Goal: Task Accomplishment & Management: Complete application form

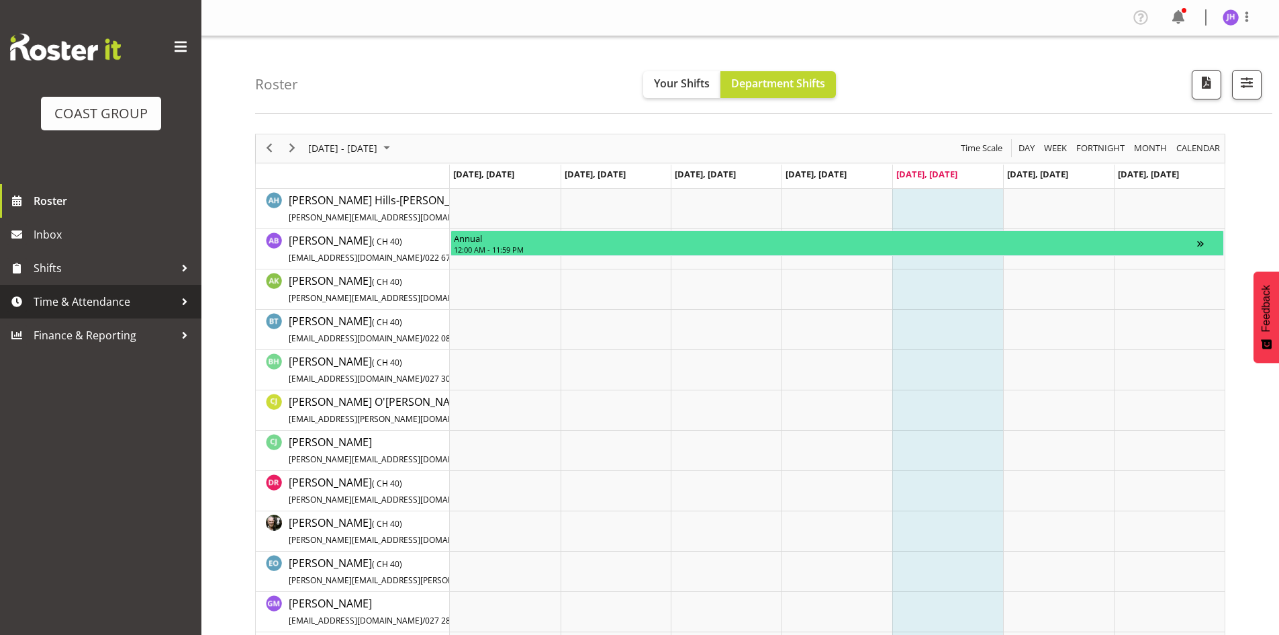
click at [103, 310] on span "Time & Attendance" at bounding box center [104, 301] width 141 height 20
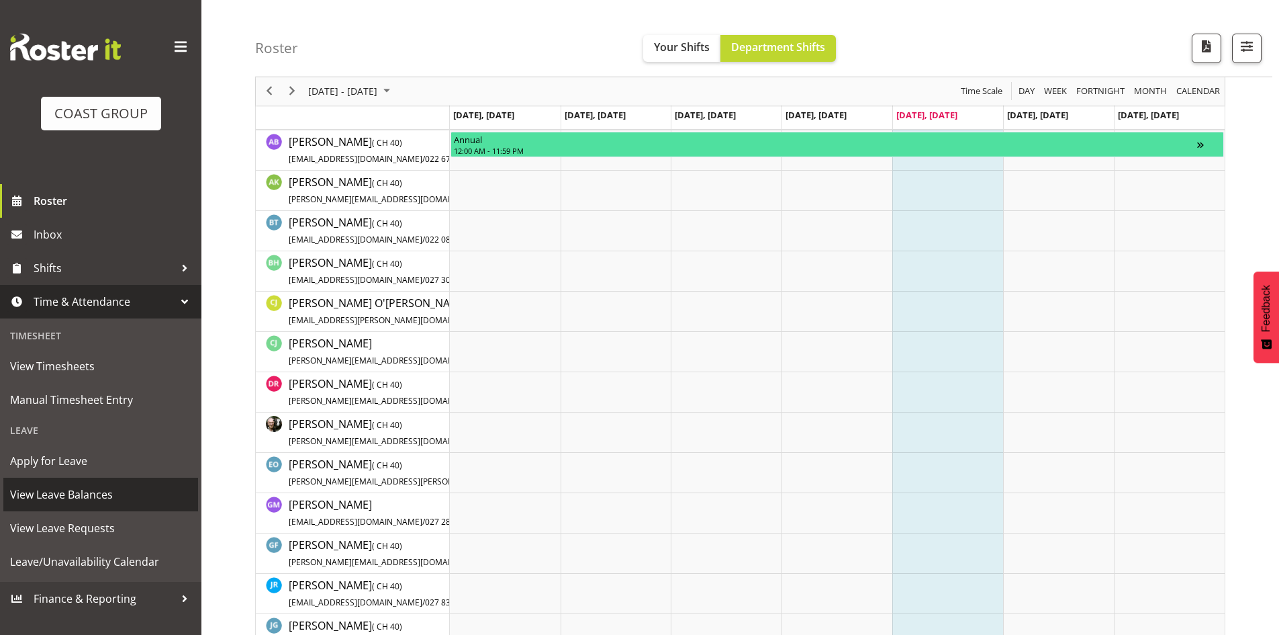
scroll to position [201, 0]
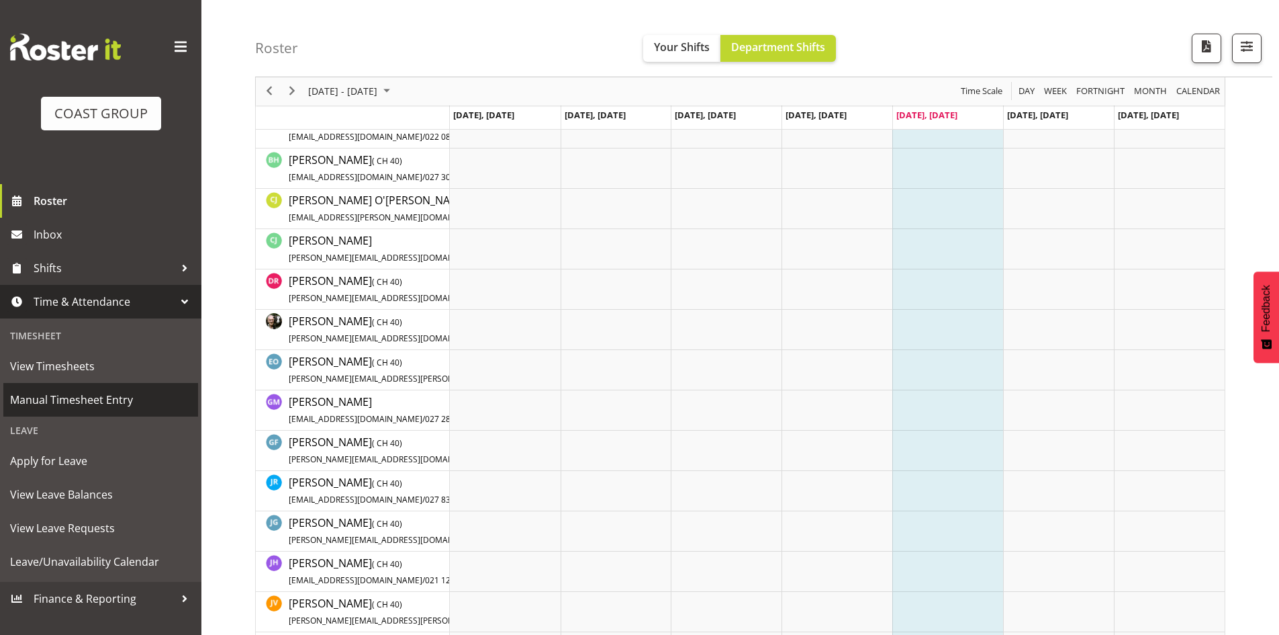
click at [65, 400] on span "Manual Timesheet Entry" at bounding box center [100, 399] width 181 height 20
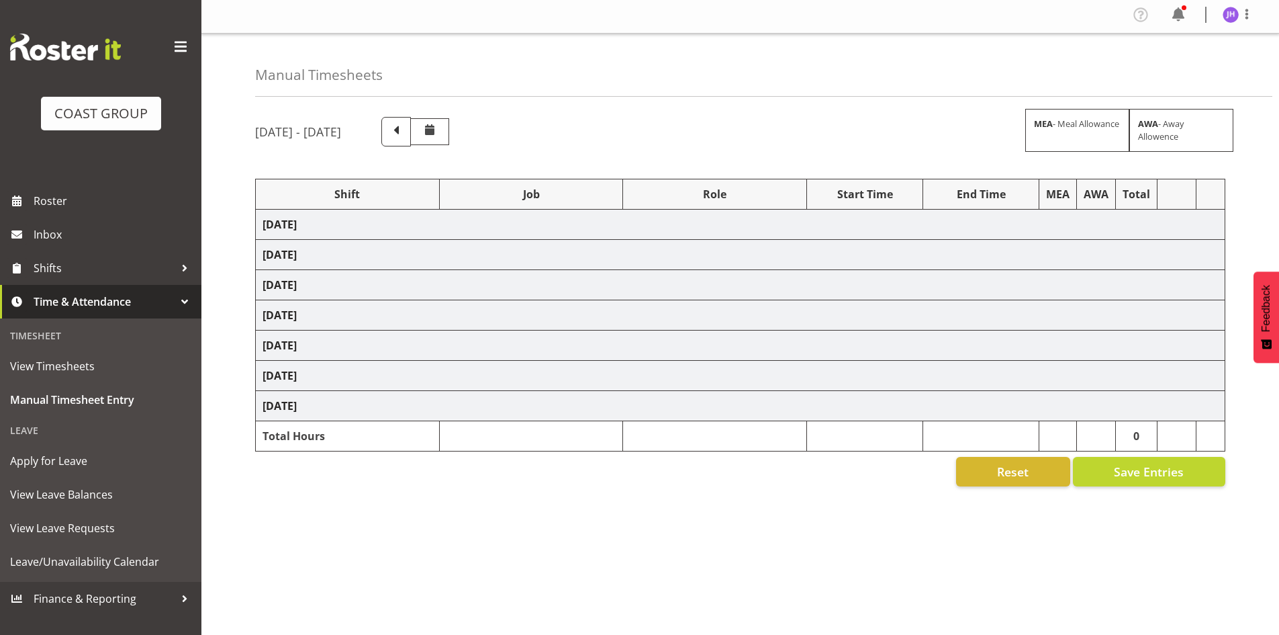
select select "1512"
select select "624"
select select "1512"
select select "624"
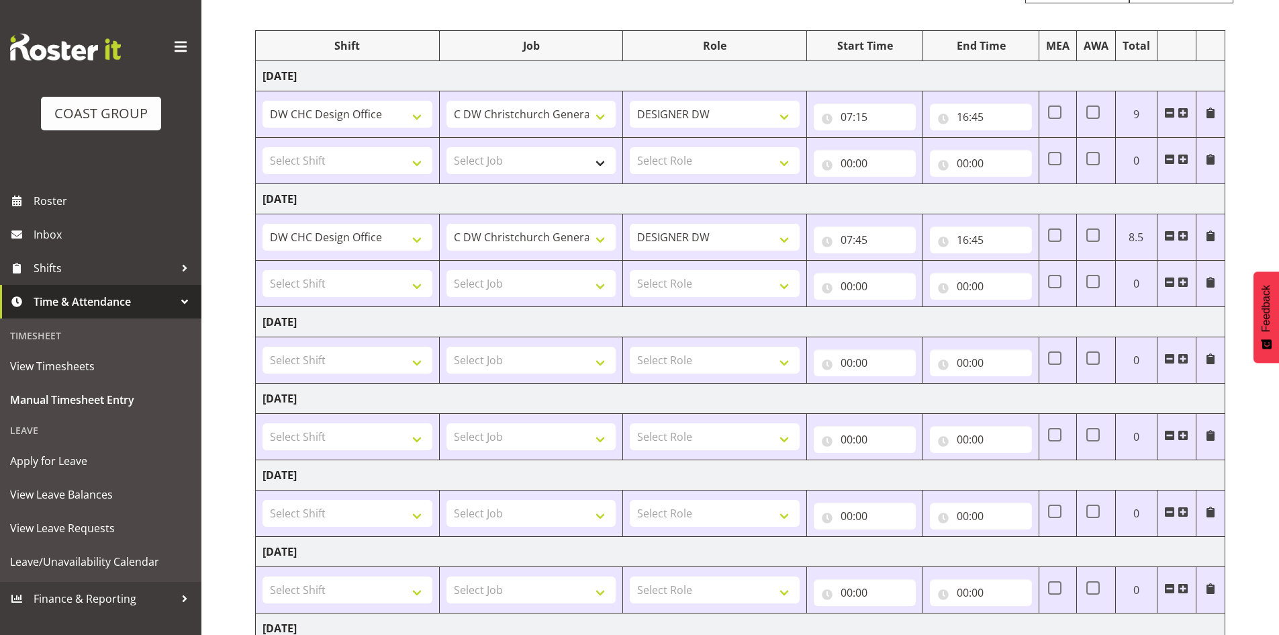
scroll to position [23, 0]
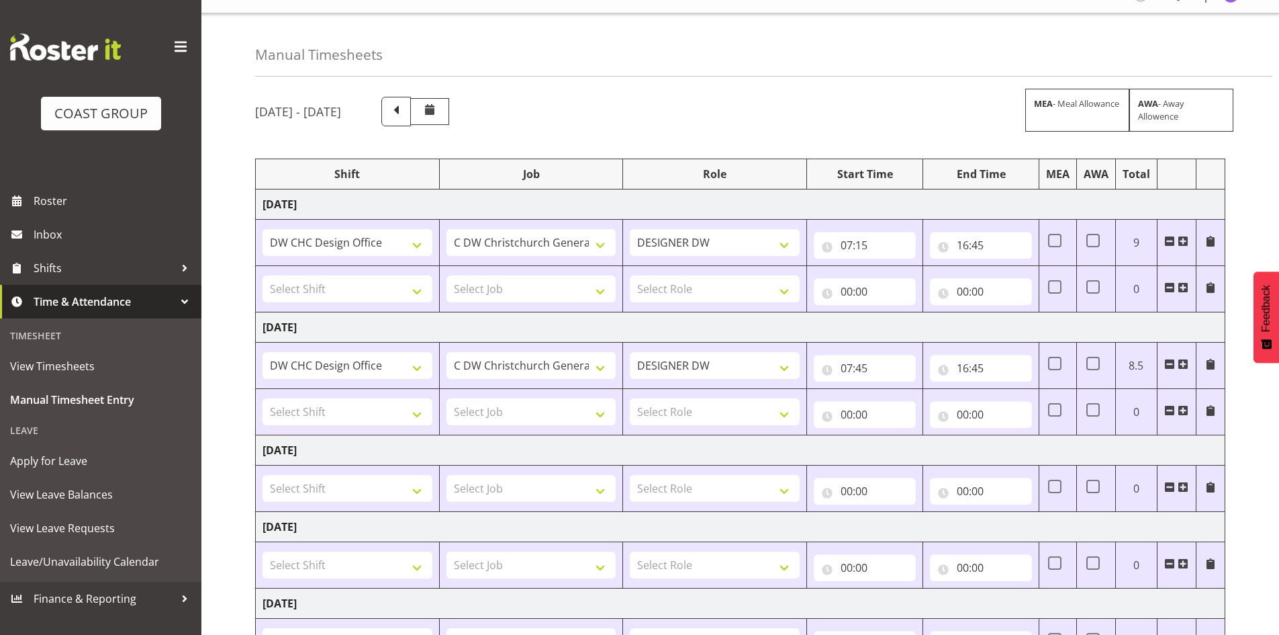
click at [1168, 409] on span at bounding box center [1169, 410] width 11 height 11
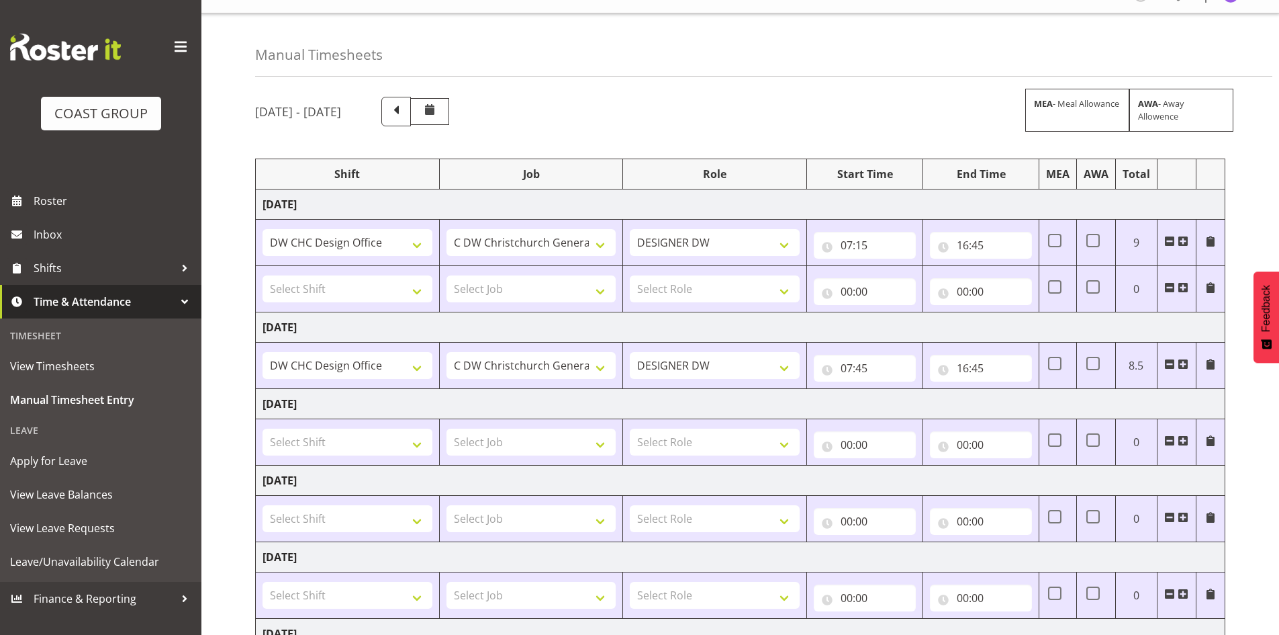
click at [1171, 281] on span at bounding box center [1169, 288] width 11 height 15
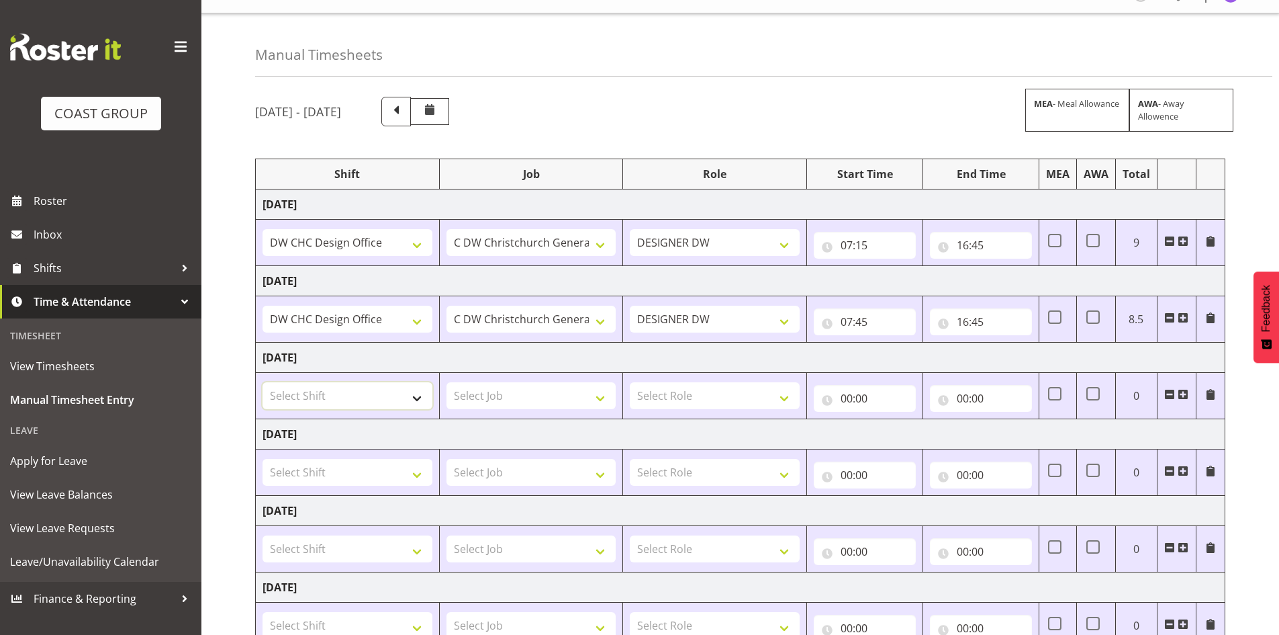
click at [374, 392] on select "Select Shift Apply Lettering C/D Screens C/D Screens CHC SIGN ADMIN (LEAVE ALON…" at bounding box center [348, 395] width 170 height 27
select select "1512"
click at [263, 382] on select "Select Shift Apply Lettering C/D Screens C/D Screens CHC SIGN ADMIN (LEAVE ALON…" at bounding box center [348, 395] width 170 height 27
click at [534, 385] on select "Select Job 1 Carlton Events 1 Carlton Hamilton 1 Carlton Wellington 1 EHS WAREH…" at bounding box center [532, 395] width 170 height 27
click at [533, 389] on select "Select Job 1 Carlton Events 1 Carlton Hamilton 1 Carlton Wellington 1 EHS WAREH…" at bounding box center [532, 395] width 170 height 27
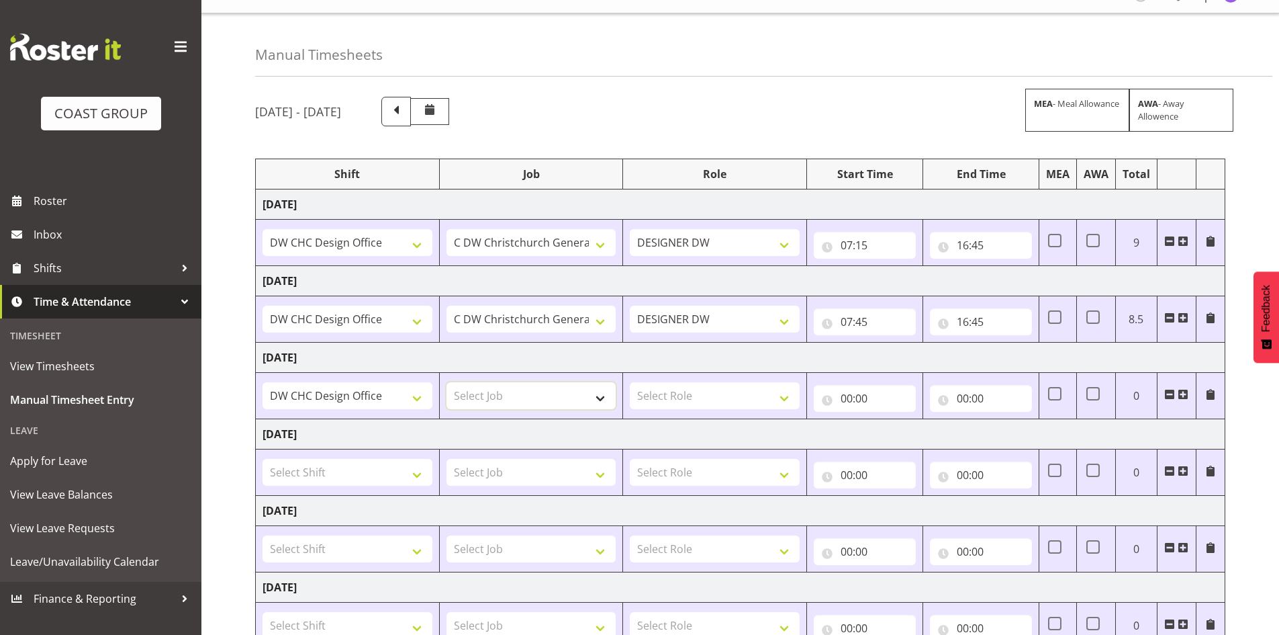
click at [532, 392] on select "Select Job 1 Carlton Events 1 Carlton Hamilton 1 Carlton Wellington 1 EHS WAREH…" at bounding box center [532, 395] width 170 height 27
click at [586, 398] on select "Select Job 1 Carlton Events 1 Carlton Hamilton 1 Carlton Wellington 1 EHS WAREH…" at bounding box center [532, 395] width 170 height 27
click at [608, 396] on select "Select Job 1 Carlton Events 1 Carlton Hamilton 1 Carlton Wellington 1 EHS WAREH…" at bounding box center [532, 395] width 170 height 27
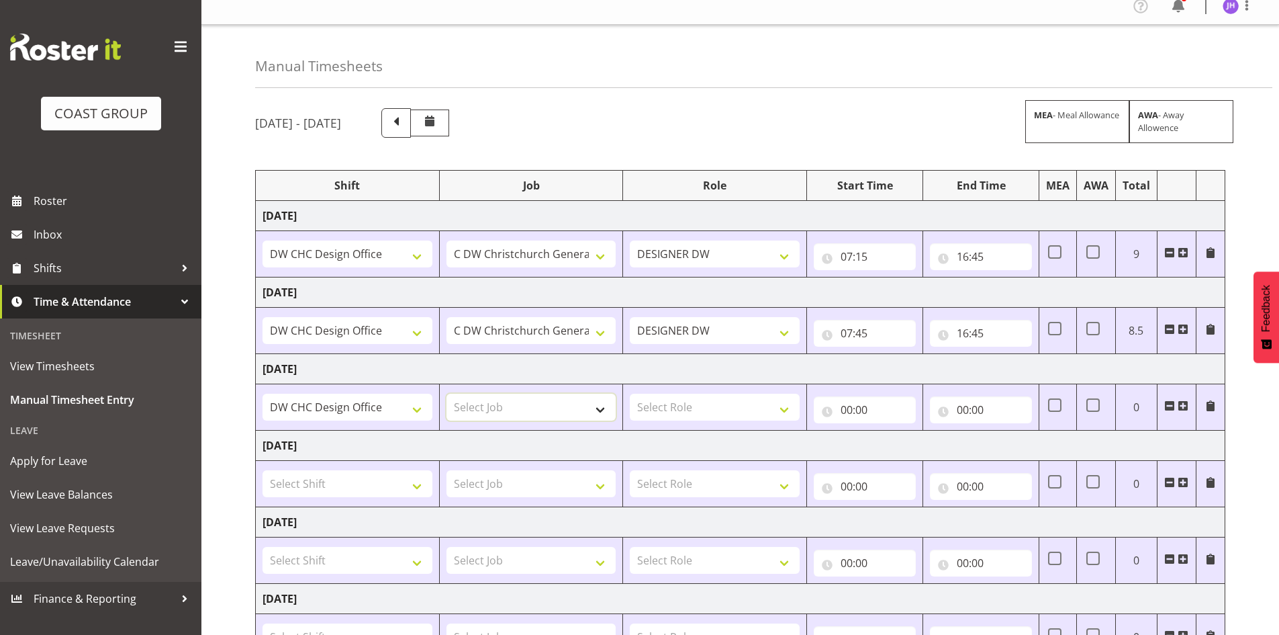
scroll to position [0, 0]
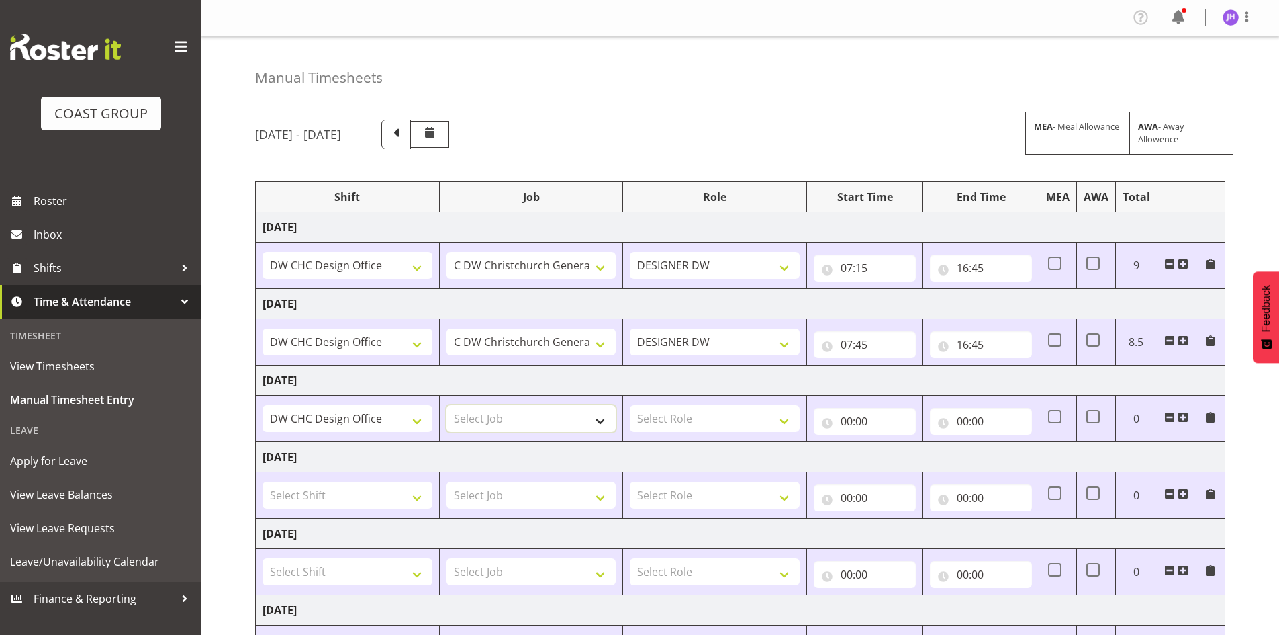
click at [591, 426] on select "Select Job 1 Carlton Events 1 Carlton Hamilton 1 Carlton Wellington 1 EHS WAREH…" at bounding box center [532, 418] width 170 height 27
select select "624"
click at [447, 405] on select "Select Job 1 Carlton Events 1 Carlton Hamilton 1 Carlton Wellington 1 EHS WAREH…" at bounding box center [532, 418] width 170 height 27
click at [712, 425] on select "Select Role DESIGNER DW" at bounding box center [715, 418] width 170 height 27
select select "221"
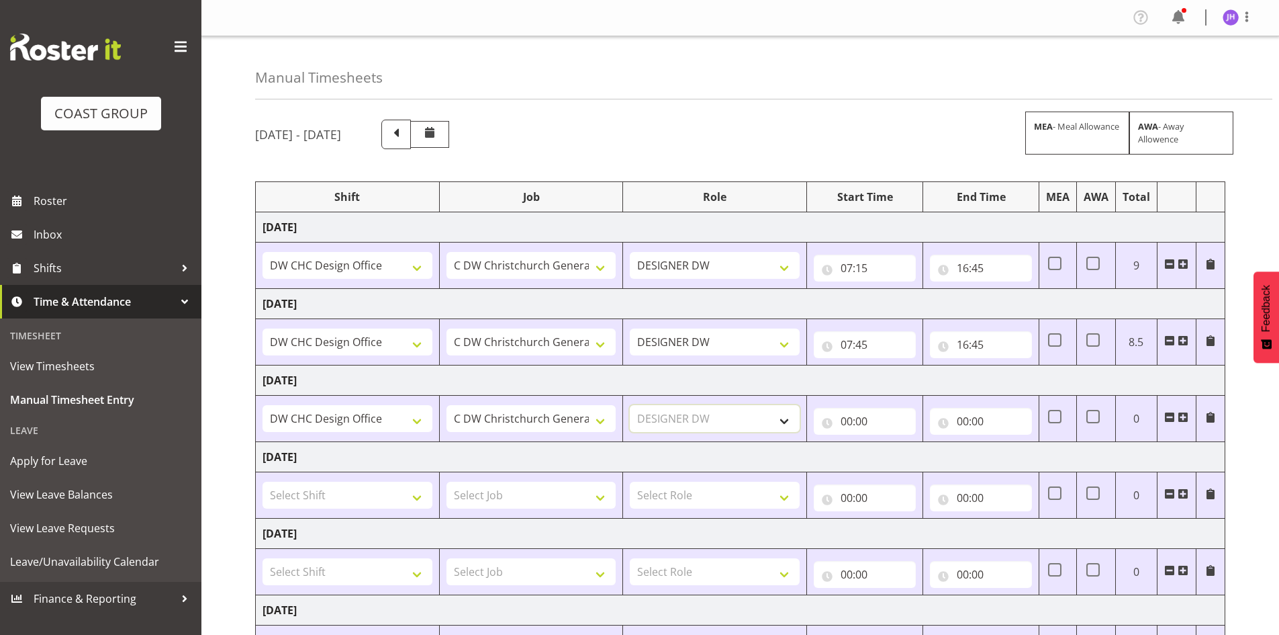
click at [630, 405] on select "Select Role DESIGNER DW" at bounding box center [715, 418] width 170 height 27
click at [852, 417] on input "00:00" at bounding box center [865, 421] width 102 height 27
click at [919, 456] on span ":" at bounding box center [921, 460] width 5 height 34
drag, startPoint x: 902, startPoint y: 452, endPoint x: 903, endPoint y: 444, distance: 8.2
click at [902, 452] on select "00 01 02 03 04 05 06 07 08 09 10 11 12 13 14 15 16 17 18 19 20 21 22 23" at bounding box center [905, 456] width 30 height 27
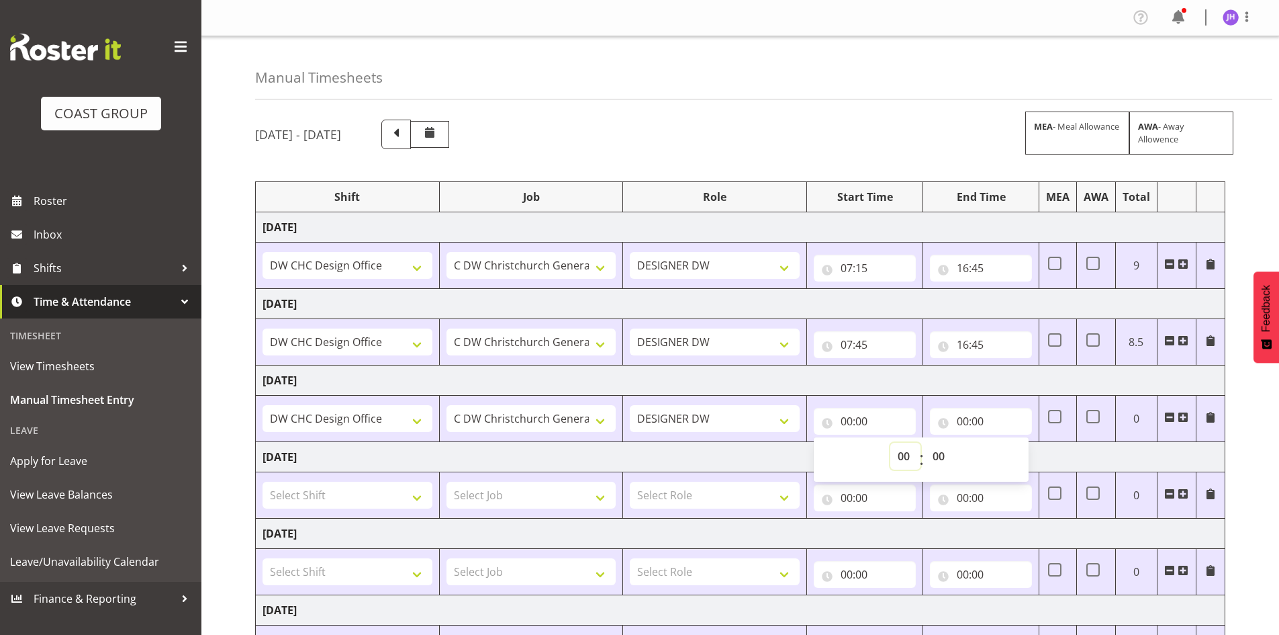
select select "7"
click at [890, 443] on select "00 01 02 03 04 05 06 07 08 09 10 11 12 13 14 15 16 17 18 19 20 21 22 23" at bounding box center [905, 456] width 30 height 27
type input "07:00"
click at [965, 418] on input "00:00" at bounding box center [981, 421] width 102 height 27
drag, startPoint x: 1025, startPoint y: 465, endPoint x: 1025, endPoint y: 447, distance: 17.5
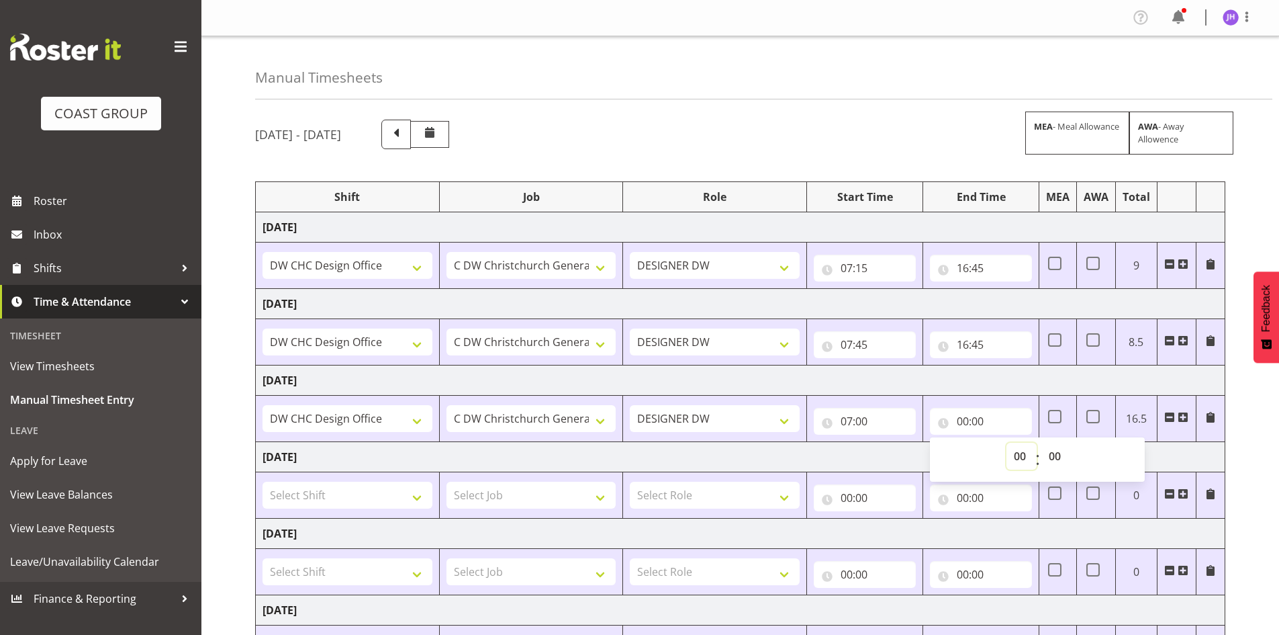
click at [1025, 465] on select "00 01 02 03 04 05 06 07 08 09 10 11 12 13 14 15 16 17 18 19 20 21 22 23" at bounding box center [1022, 456] width 30 height 27
select select "15"
click at [1007, 443] on select "00 01 02 03 04 05 06 07 08 09 10 11 12 13 14 15 16 17 18 19 20 21 22 23" at bounding box center [1022, 456] width 30 height 27
type input "15:00"
drag, startPoint x: 1054, startPoint y: 445, endPoint x: 1062, endPoint y: 455, distance: 12.9
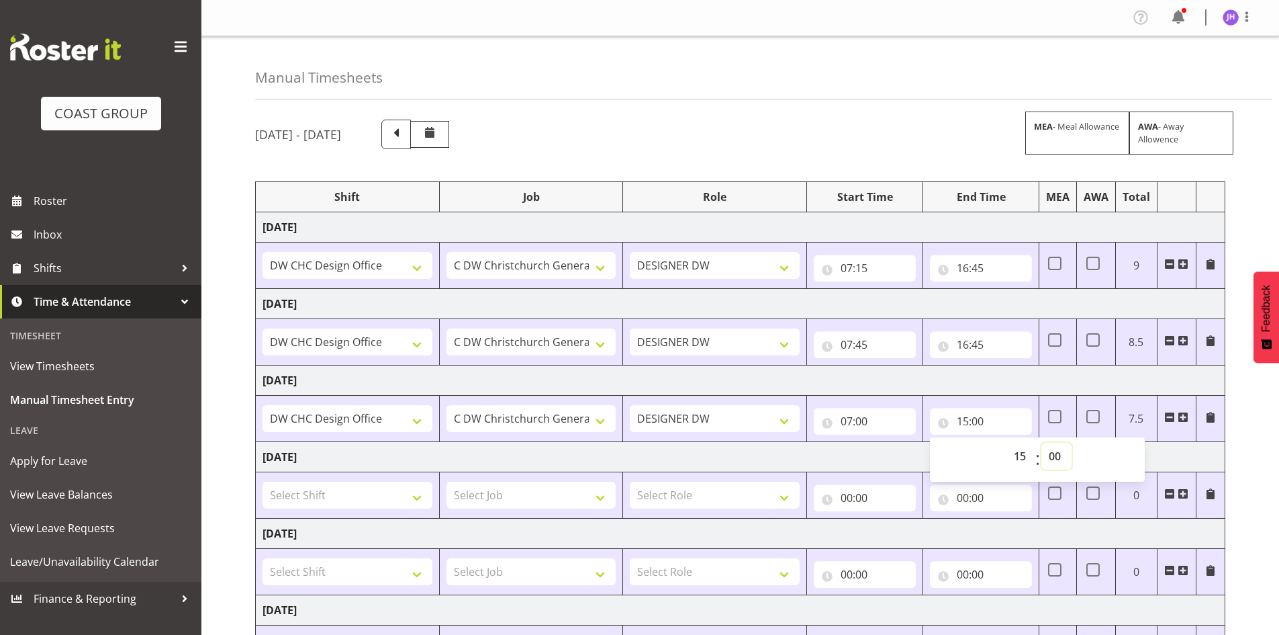
click at [1054, 446] on select "00 01 02 03 04 05 06 07 08 09 10 11 12 13 14 15 16 17 18 19 20 21 22 23 24 25 2…" at bounding box center [1057, 456] width 30 height 27
select select "45"
click at [1042, 443] on select "00 01 02 03 04 05 06 07 08 09 10 11 12 13 14 15 16 17 18 19 20 21 22 23 24 25 2…" at bounding box center [1057, 456] width 30 height 27
type input "15:45"
click at [1256, 461] on div "August 13th - August 19th 2025 MEA - Meal Allowance AWA - Away Allowence Shift …" at bounding box center [767, 466] width 1024 height 714
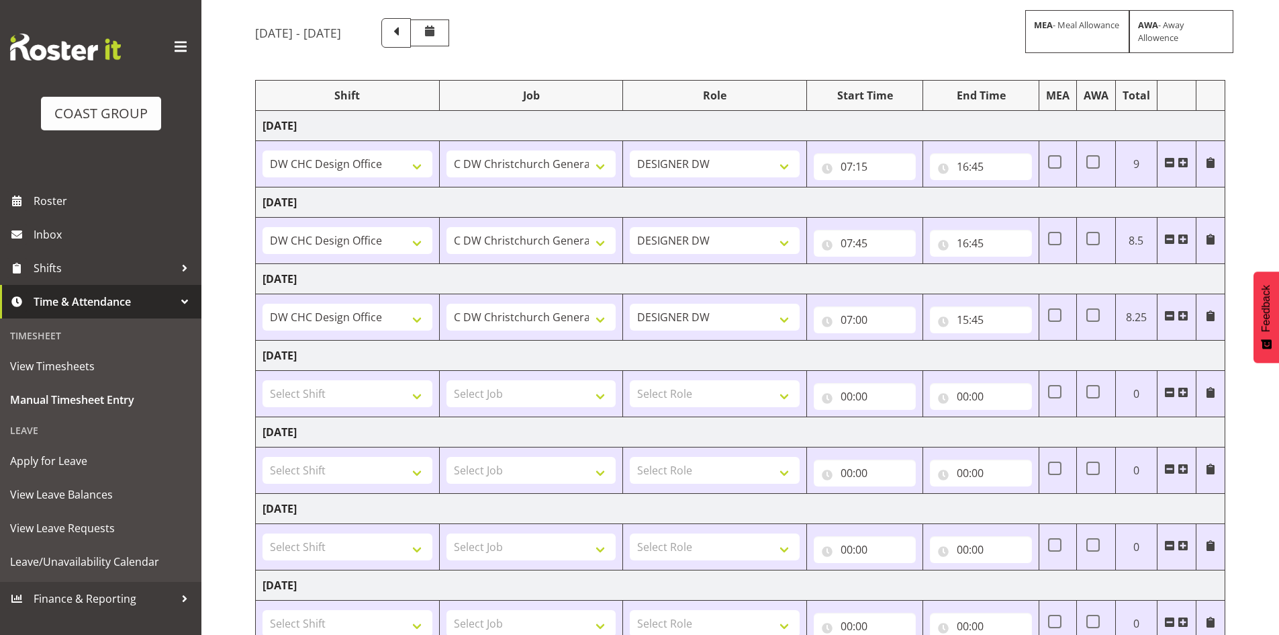
scroll to position [199, 0]
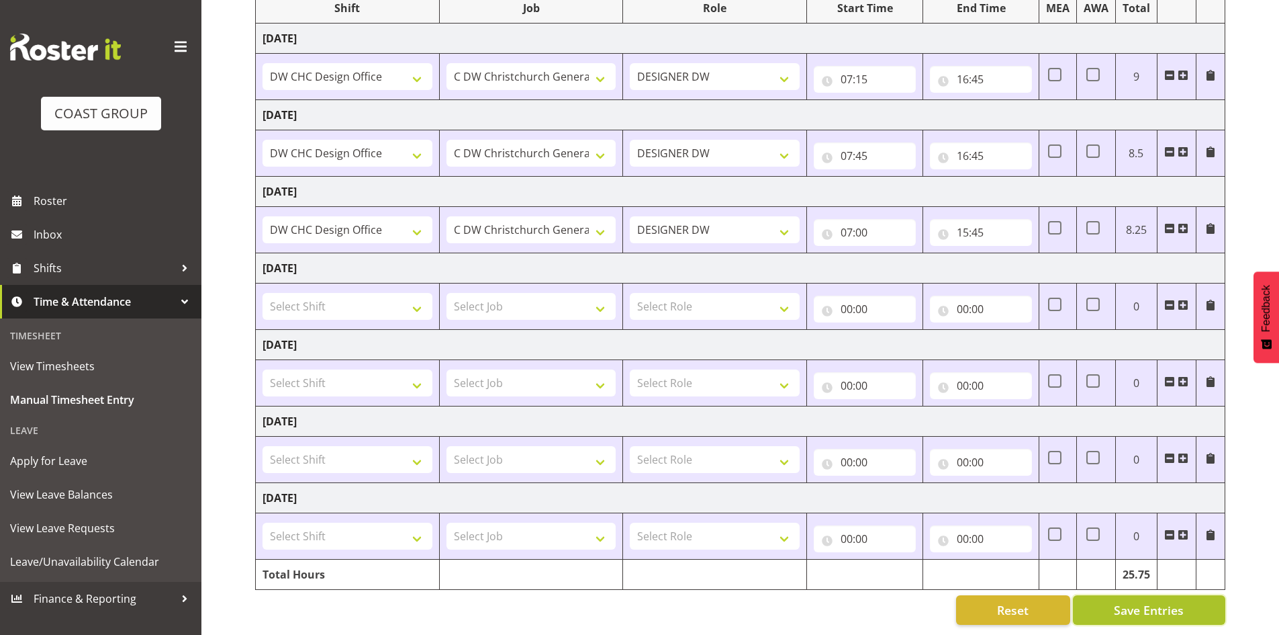
click at [1103, 595] on button "Save Entries" at bounding box center [1149, 610] width 152 height 30
click at [434, 598] on div "Reset Save Entries" at bounding box center [740, 610] width 970 height 30
click at [433, 598] on div "Reset Save Entries" at bounding box center [740, 610] width 970 height 30
